Goal: Task Accomplishment & Management: Use online tool/utility

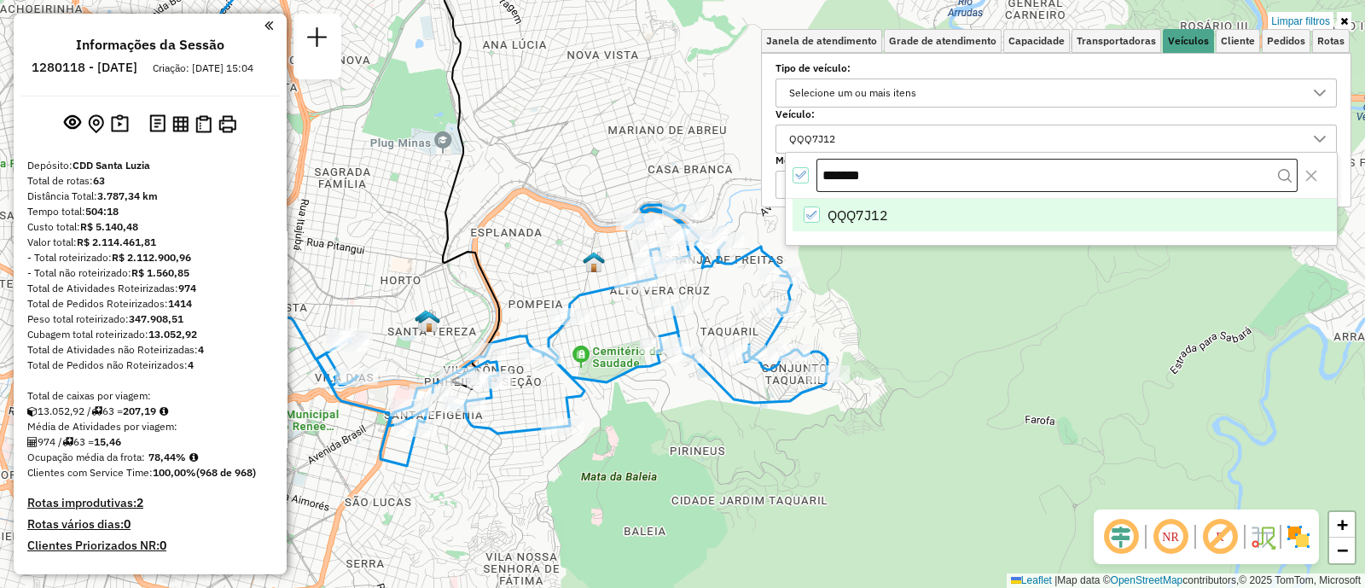
scroll to position [9, 58]
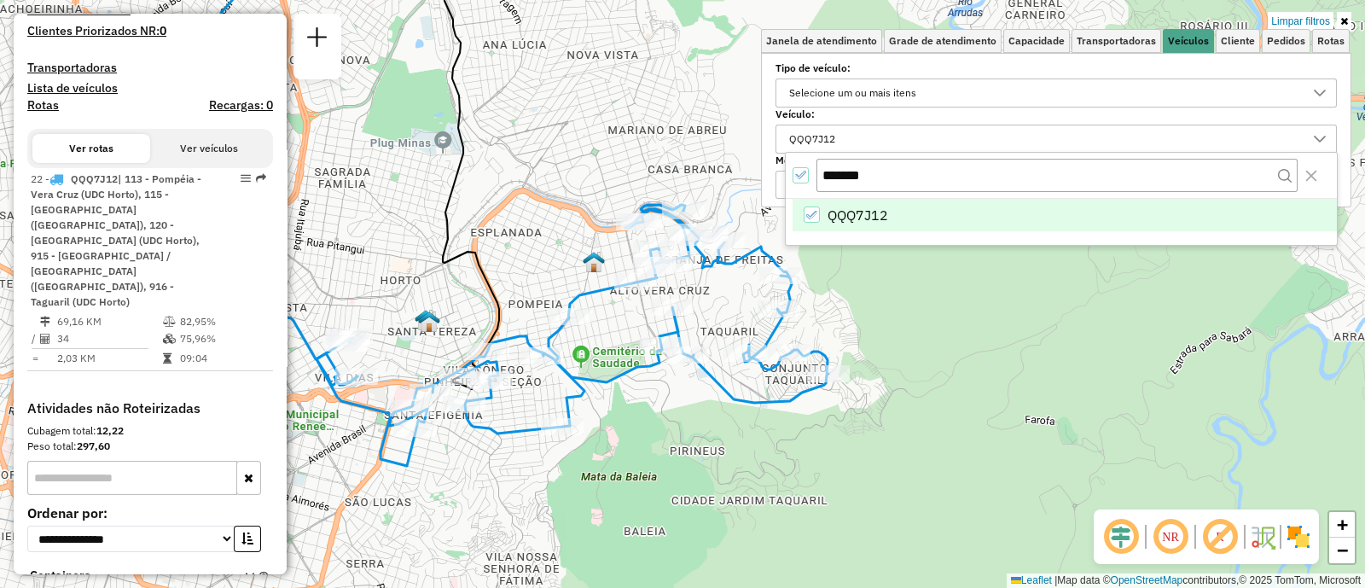
click at [802, 173] on icon "All items selected" at bounding box center [801, 175] width 12 height 12
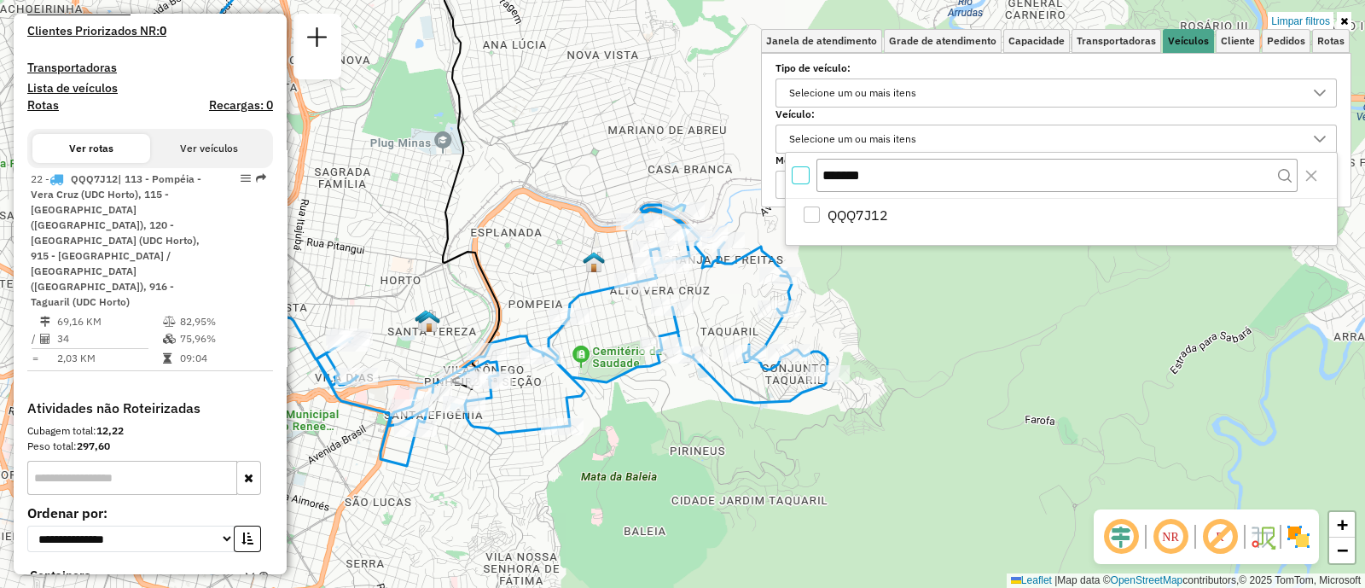
scroll to position [9, 5]
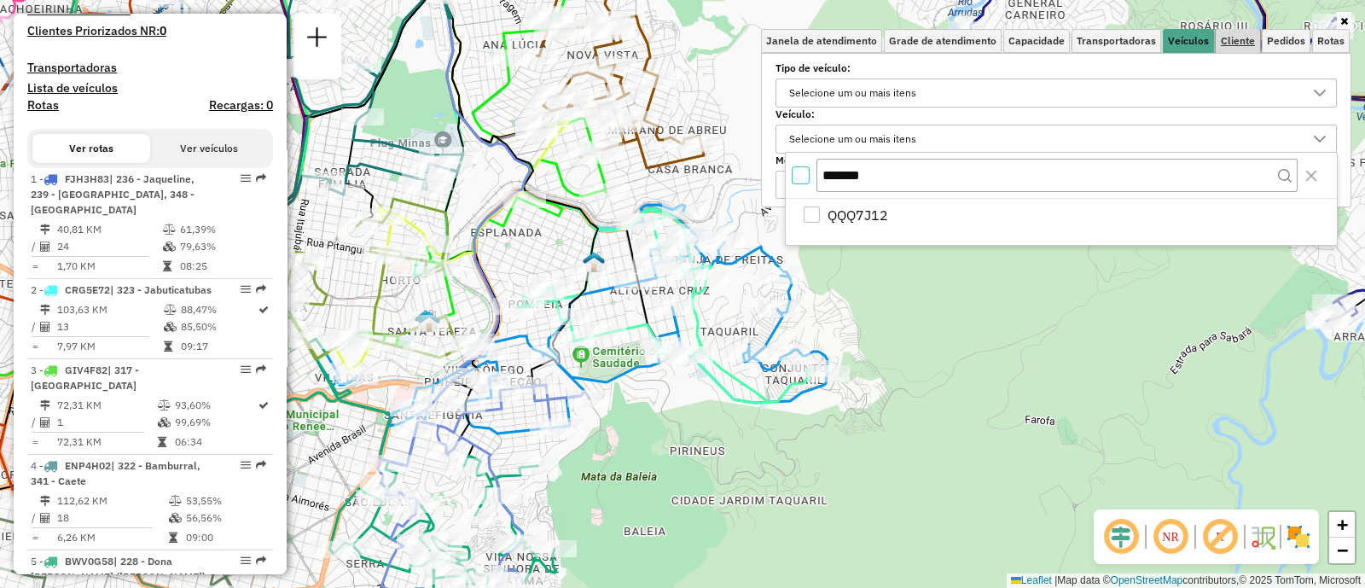
click at [1225, 36] on span "Cliente" at bounding box center [1238, 41] width 34 height 10
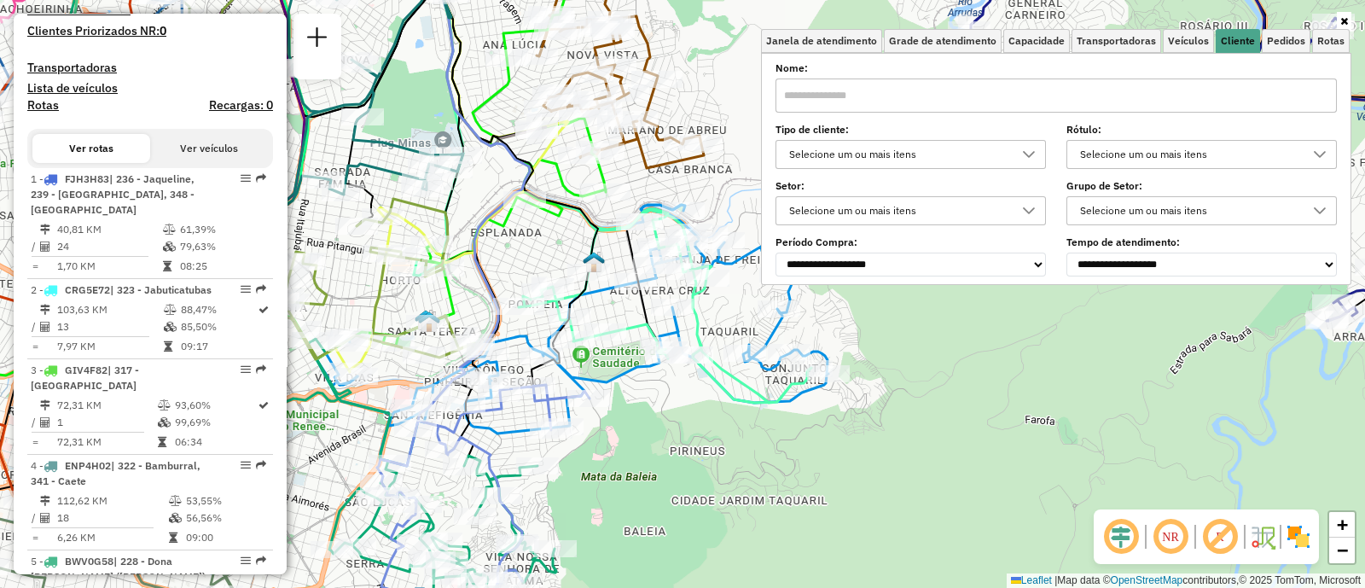
click at [902, 211] on div "Selecione um ou mais itens" at bounding box center [898, 210] width 230 height 27
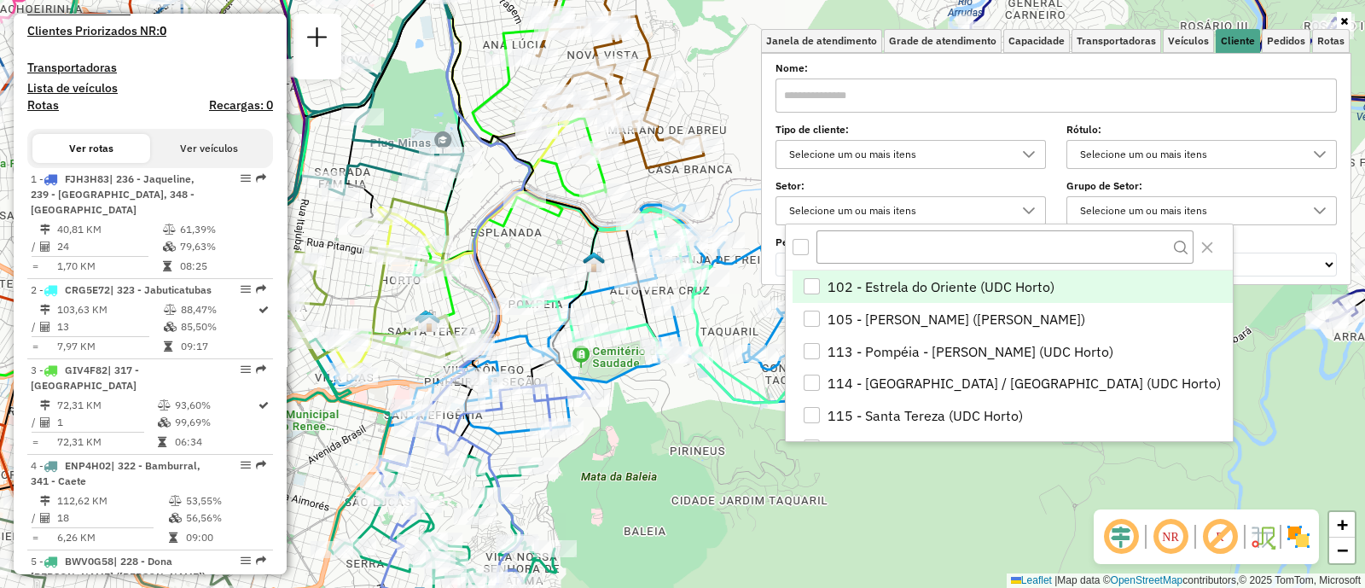
click at [916, 160] on div "Selecione um ou mais itens" at bounding box center [898, 154] width 230 height 27
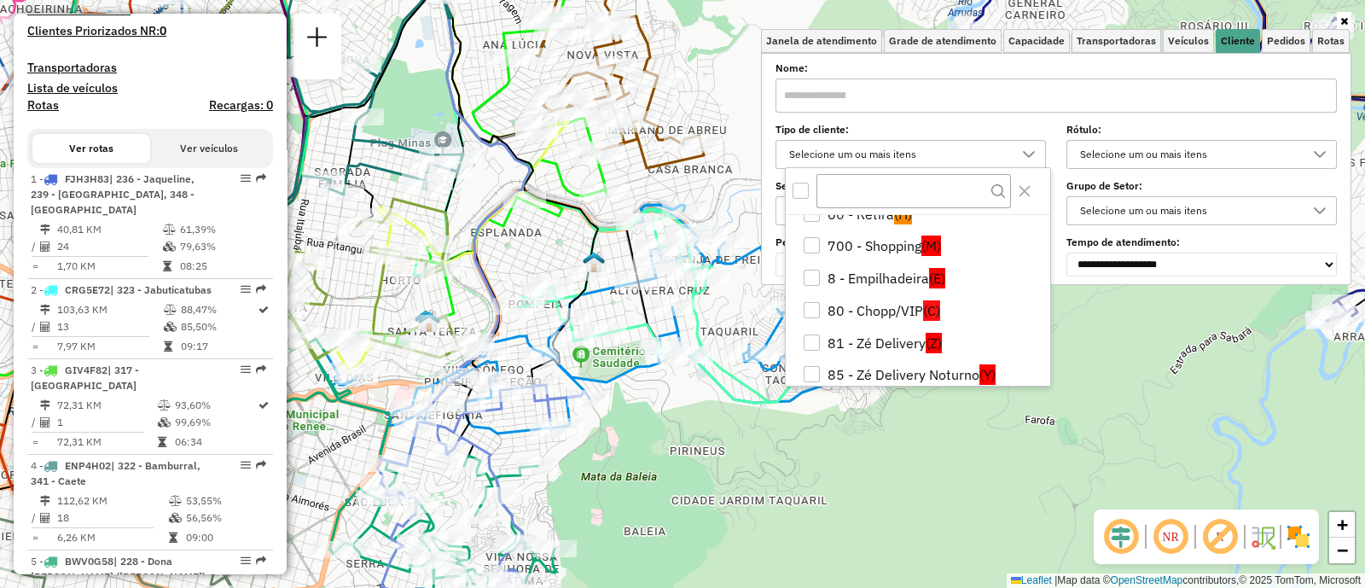
scroll to position [294, 0]
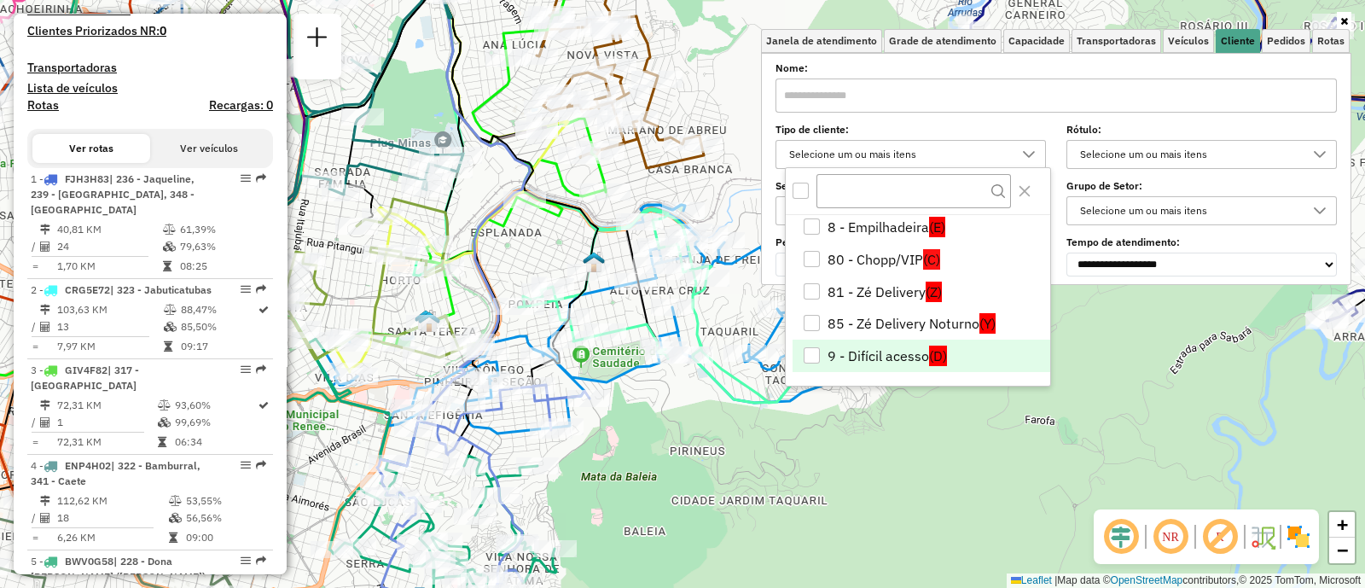
click at [853, 347] on li "9 - Difícil acesso (D)" at bounding box center [922, 356] width 258 height 32
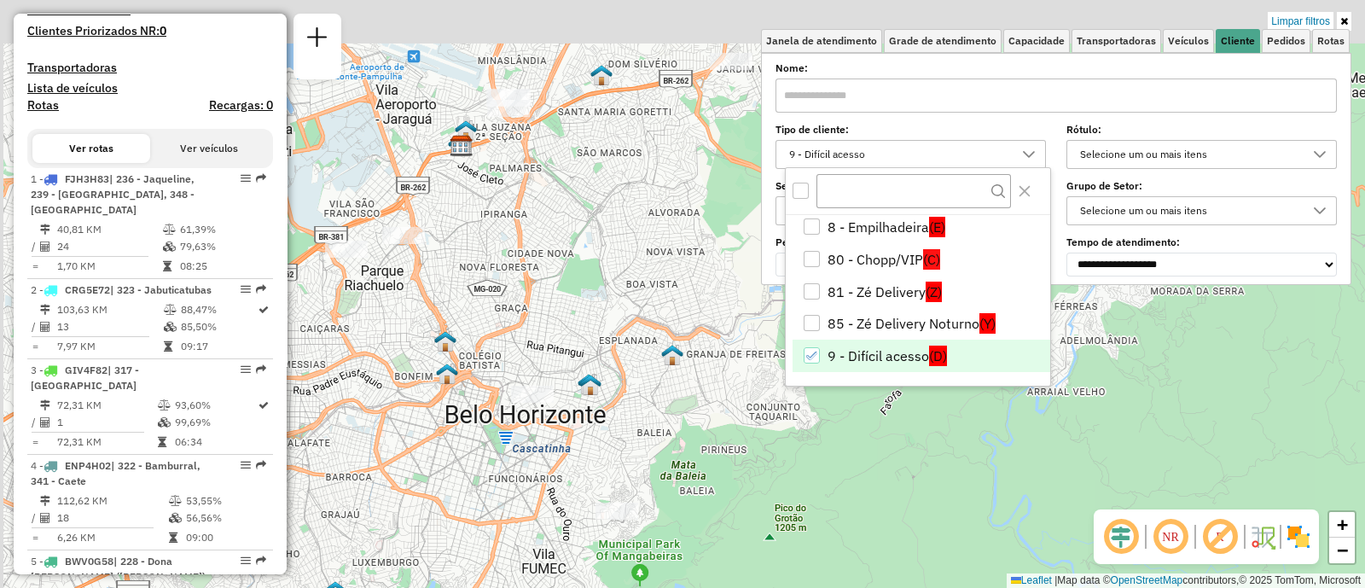
drag, startPoint x: 654, startPoint y: 256, endPoint x: 684, endPoint y: 292, distance: 47.2
click at [687, 299] on div "Limpar filtros Janela de atendimento Grade de atendimento Capacidade Transporta…" at bounding box center [682, 294] width 1365 height 588
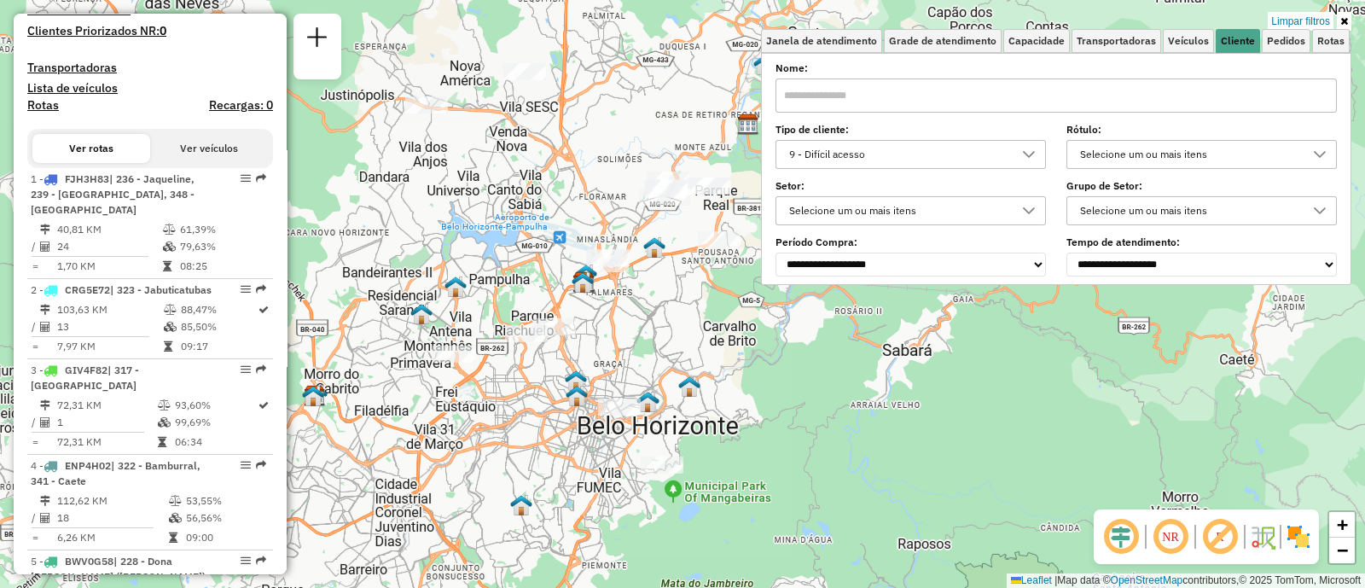
drag, startPoint x: 621, startPoint y: 289, endPoint x: 593, endPoint y: 330, distance: 49.7
click at [597, 329] on div "Limpar filtros Janela de atendimento Grade de atendimento Capacidade Transporta…" at bounding box center [682, 294] width 1365 height 588
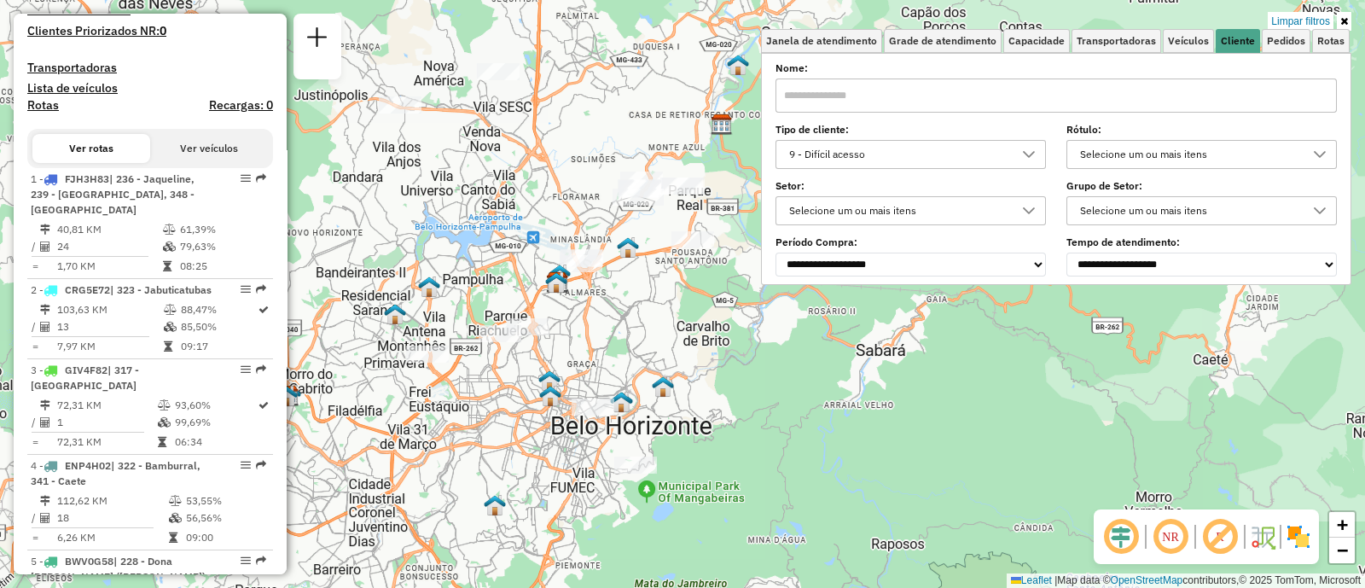
drag, startPoint x: 593, startPoint y: 330, endPoint x: 574, endPoint y: 335, distance: 19.3
click at [574, 334] on div "Limpar filtros Janela de atendimento Grade de atendimento Capacidade Transporta…" at bounding box center [682, 294] width 1365 height 588
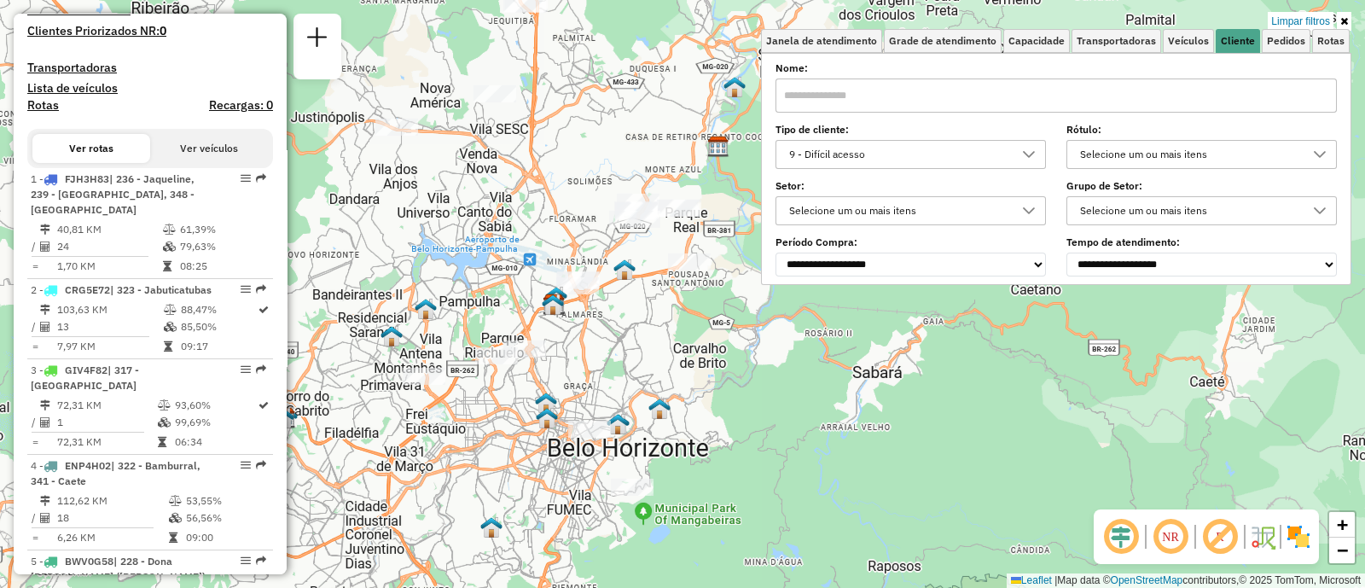
drag, startPoint x: 576, startPoint y: 337, endPoint x: 588, endPoint y: 354, distance: 20.8
click at [588, 354] on div "Limpar filtros Janela de atendimento Grade de atendimento Capacidade Transporta…" at bounding box center [682, 294] width 1365 height 588
drag, startPoint x: 561, startPoint y: 108, endPoint x: 553, endPoint y: 167, distance: 60.2
click at [553, 167] on div "Limpar filtros Janela de atendimento Grade de atendimento Capacidade Transporta…" at bounding box center [682, 294] width 1365 height 588
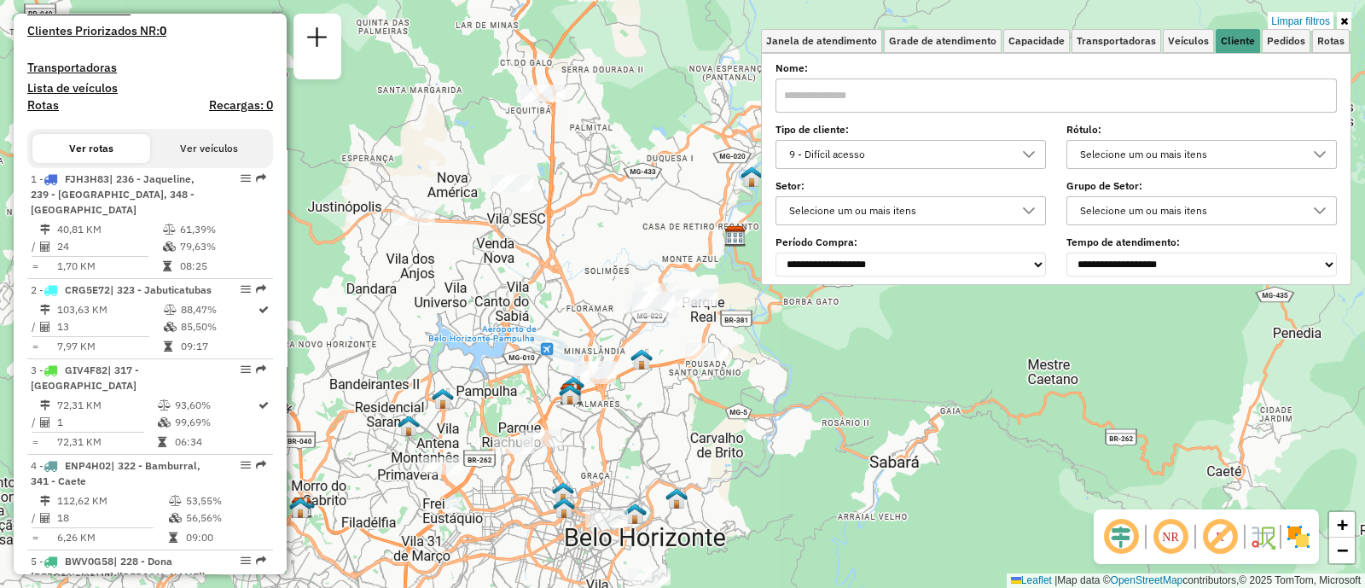
drag, startPoint x: 660, startPoint y: 452, endPoint x: 710, endPoint y: 428, distance: 56.1
click at [710, 428] on div "Limpar filtros Janela de atendimento Grade de atendimento Capacidade Transporta…" at bounding box center [682, 294] width 1365 height 588
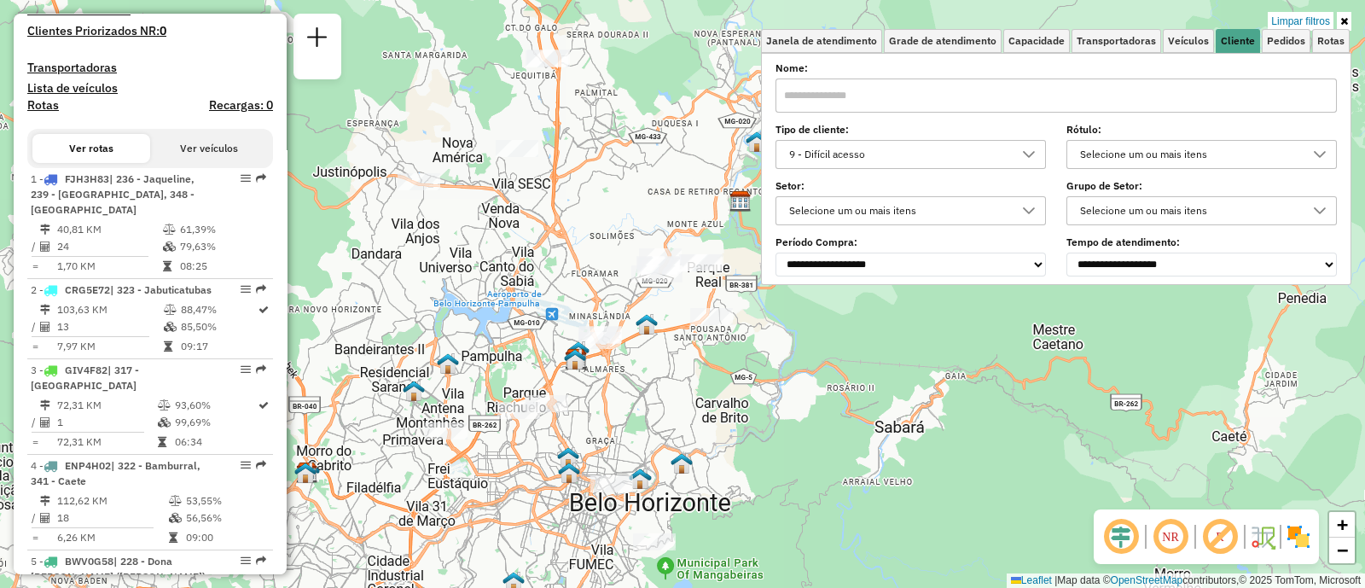
drag, startPoint x: 710, startPoint y: 428, endPoint x: 703, endPoint y: 421, distance: 9.7
click at [703, 421] on div "Limpar filtros Janela de atendimento Grade de atendimento Capacidade Transporta…" at bounding box center [682, 294] width 1365 height 588
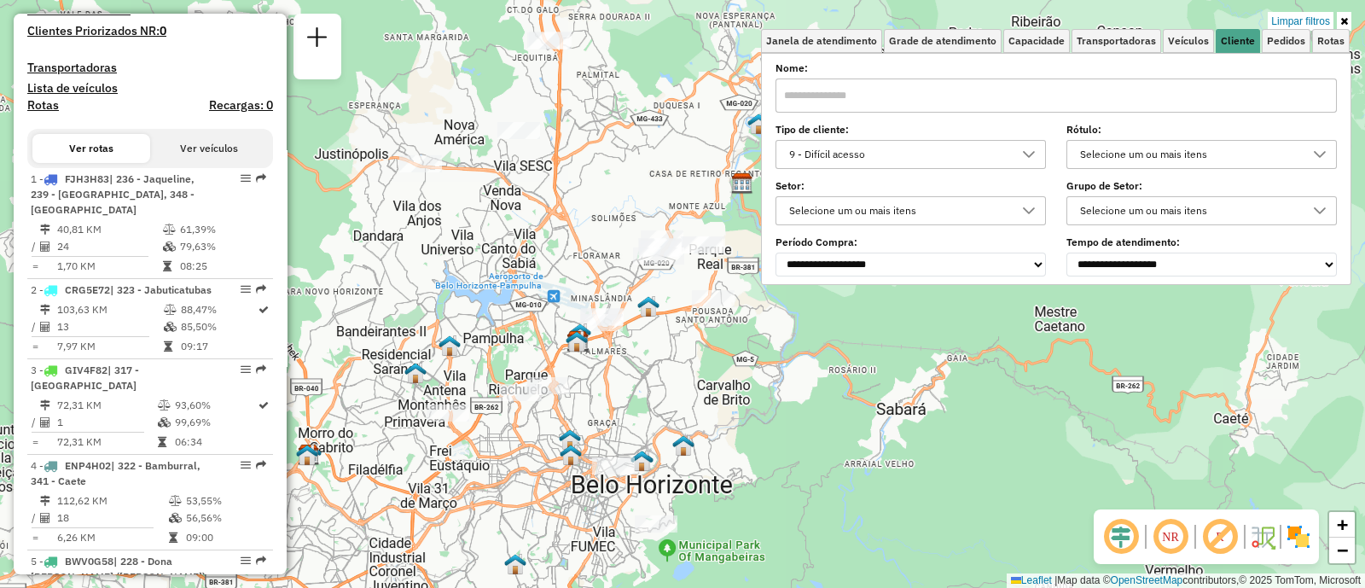
drag, startPoint x: 703, startPoint y: 421, endPoint x: 707, endPoint y: 400, distance: 20.8
click at [707, 400] on div "Limpar filtros Janela de atendimento Grade de atendimento Capacidade Transporta…" at bounding box center [682, 294] width 1365 height 588
